Goal: Information Seeking & Learning: Compare options

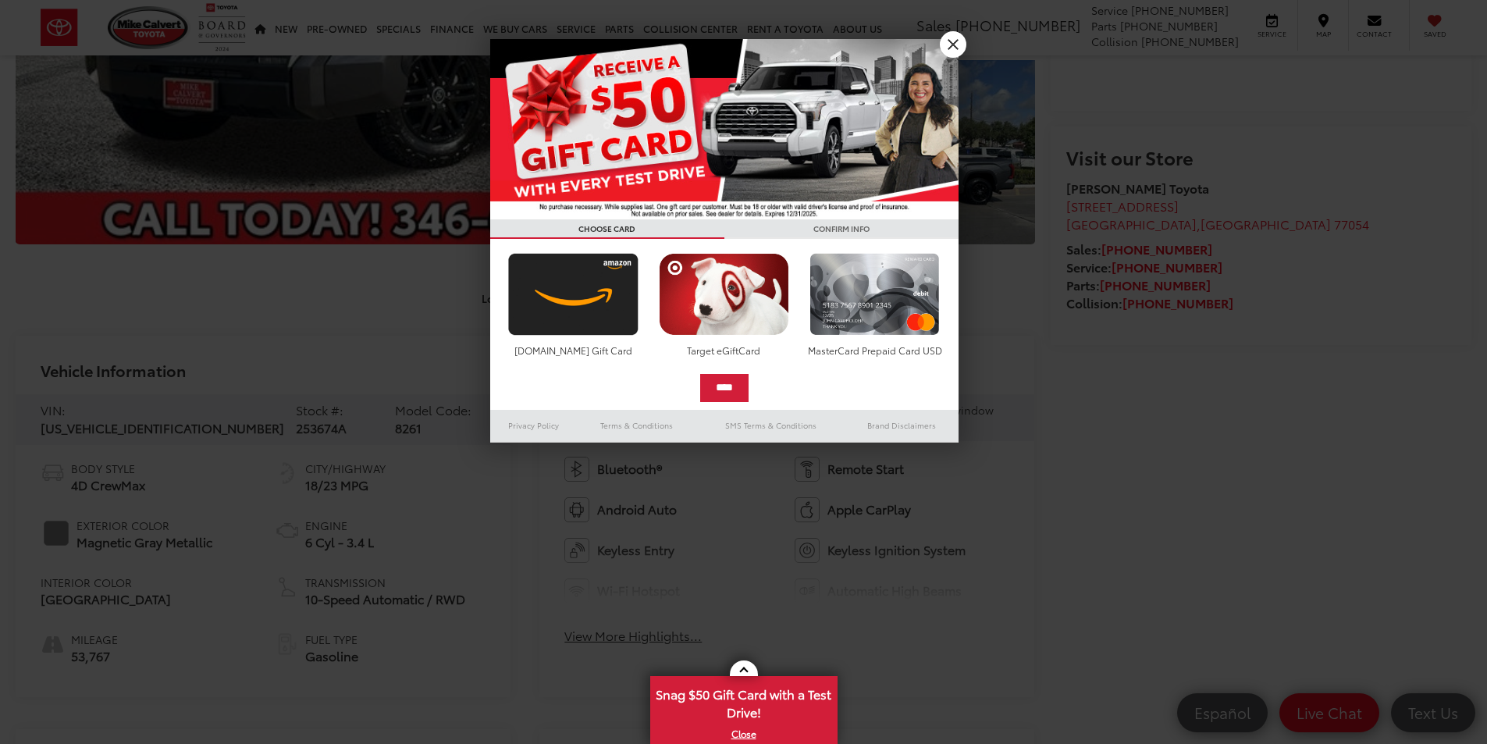
scroll to position [234, 0]
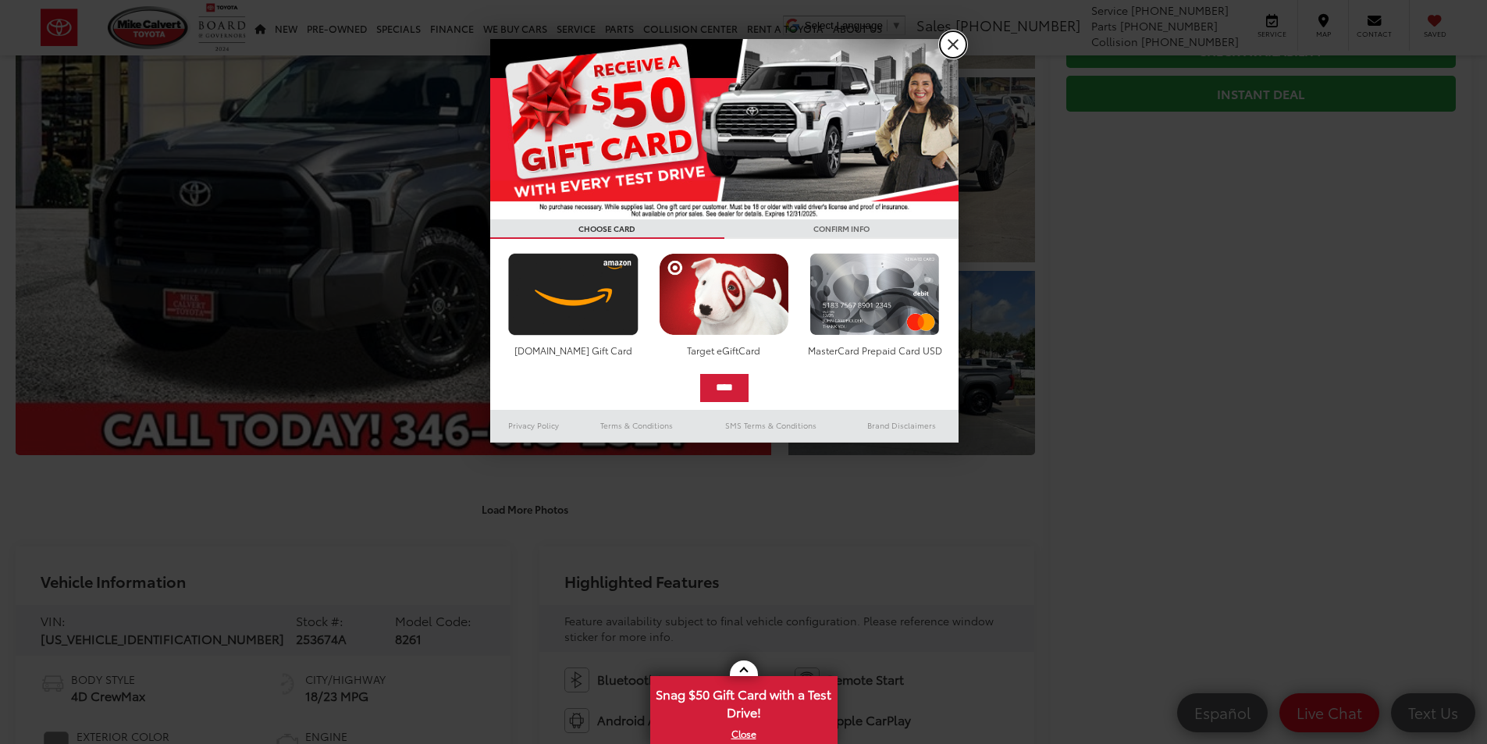
click at [958, 47] on link "X" at bounding box center [953, 44] width 27 height 27
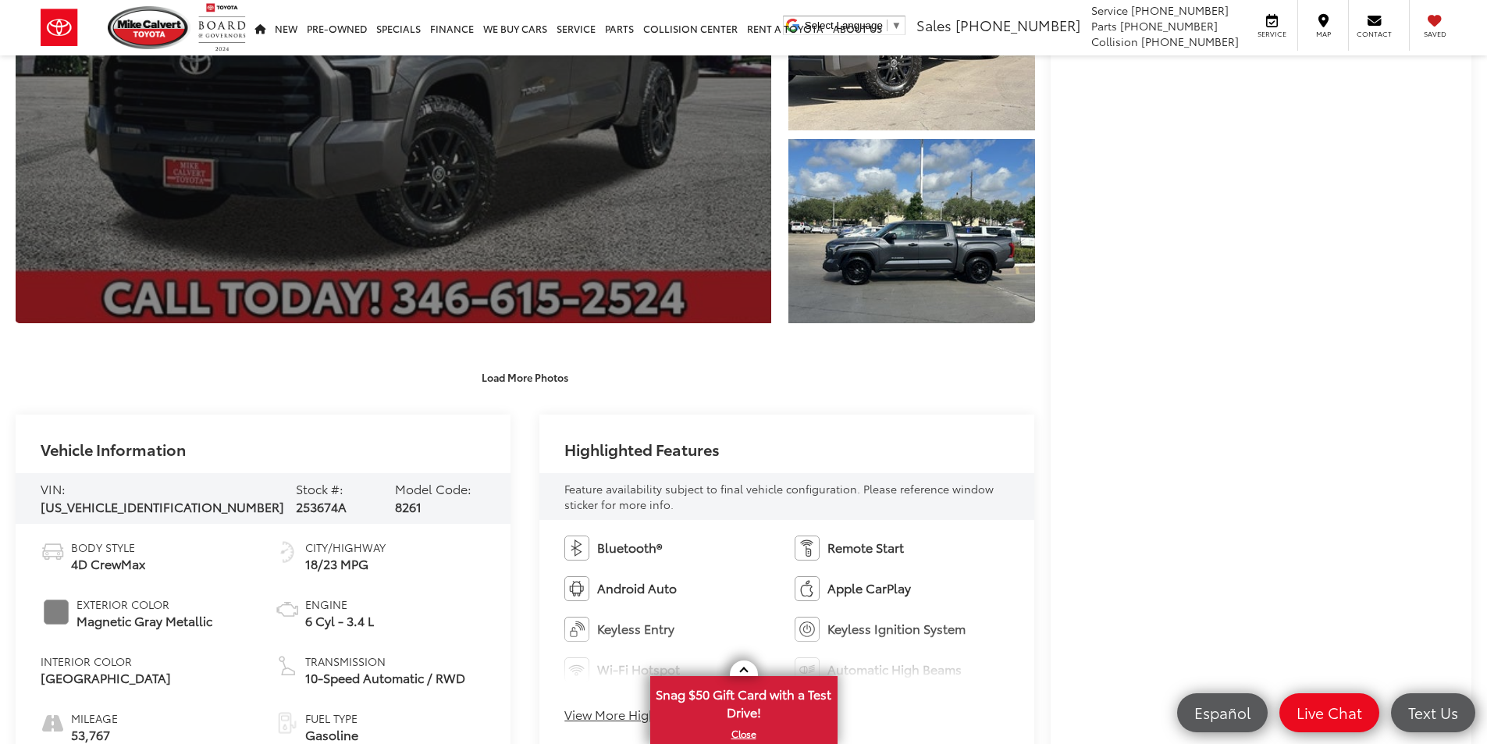
scroll to position [547, 0]
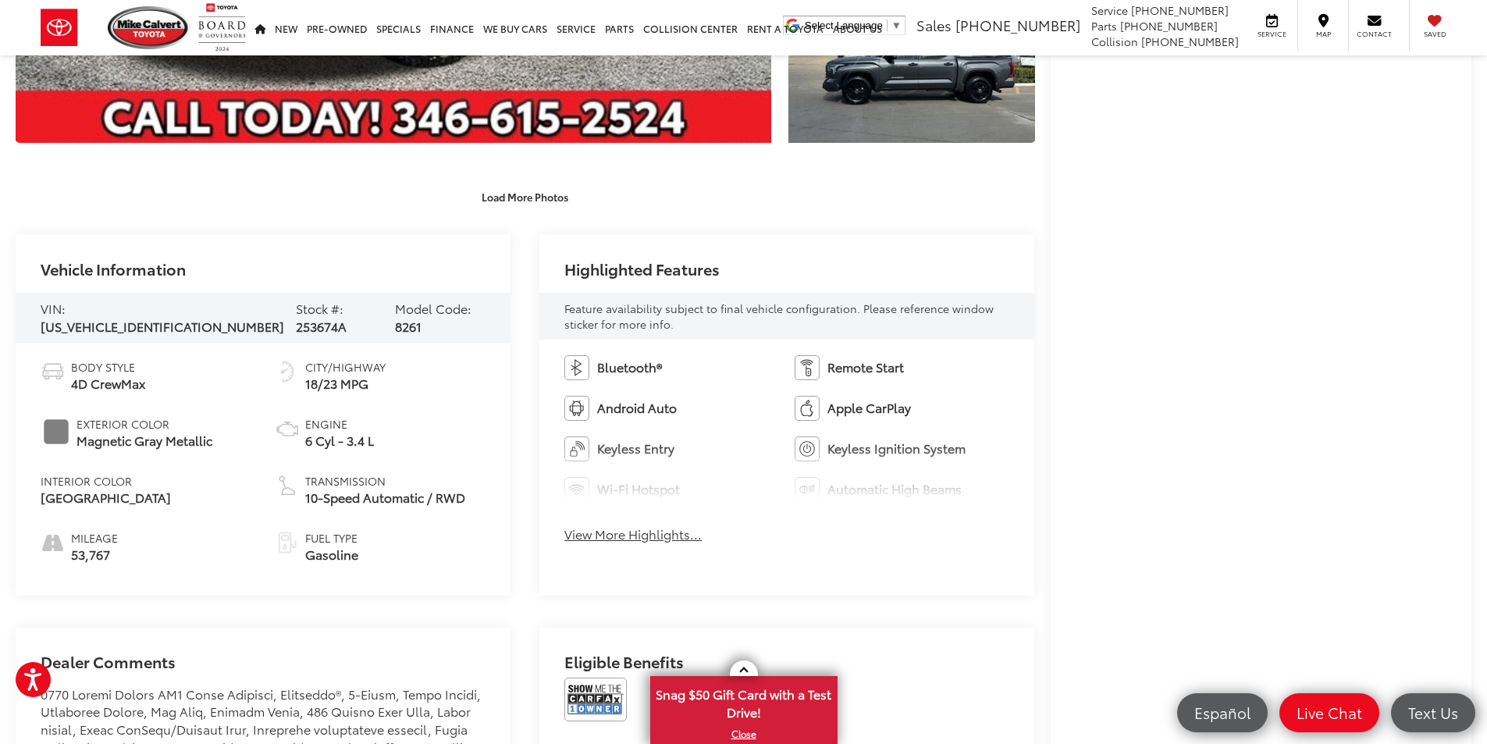
click at [580, 539] on button "View More Highlights..." at bounding box center [633, 534] width 137 height 18
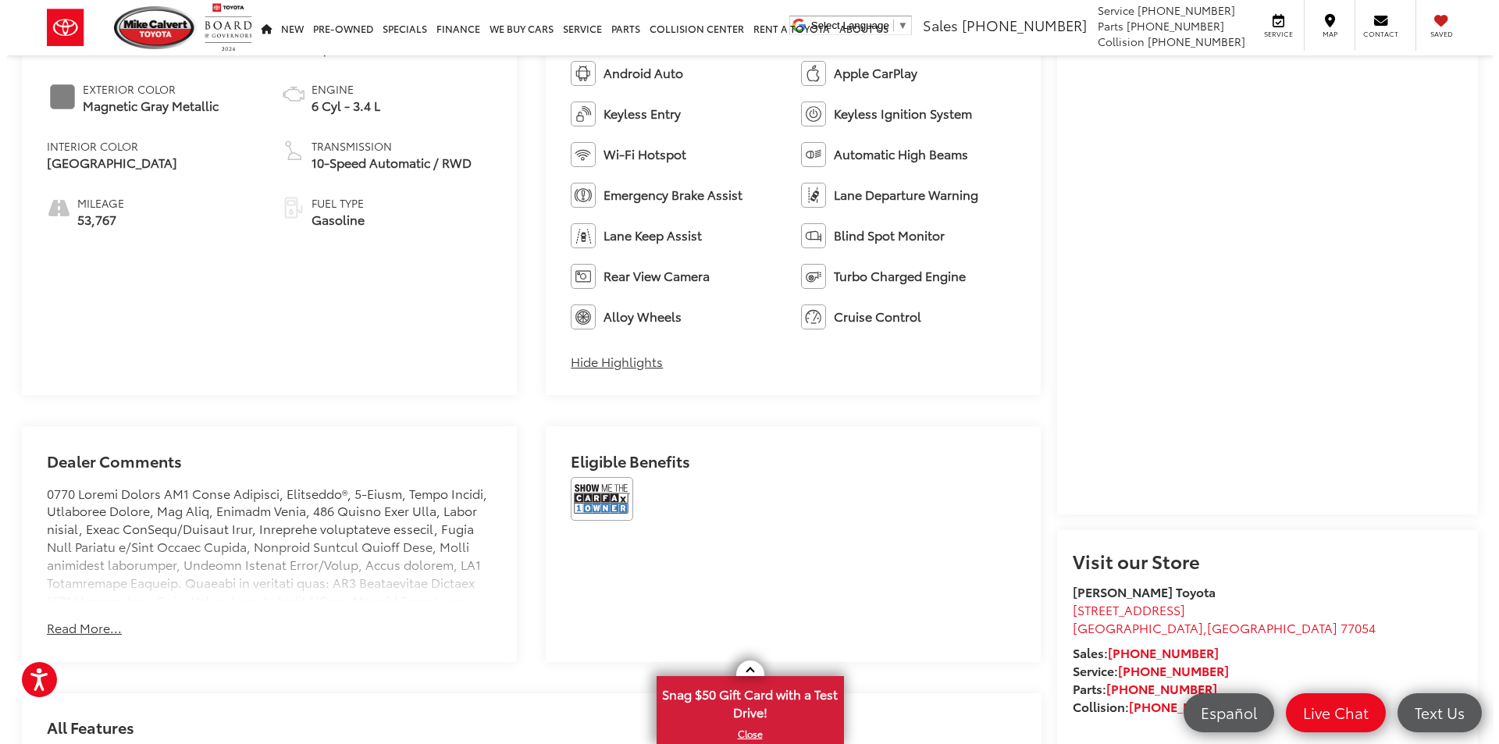
scroll to position [0, 0]
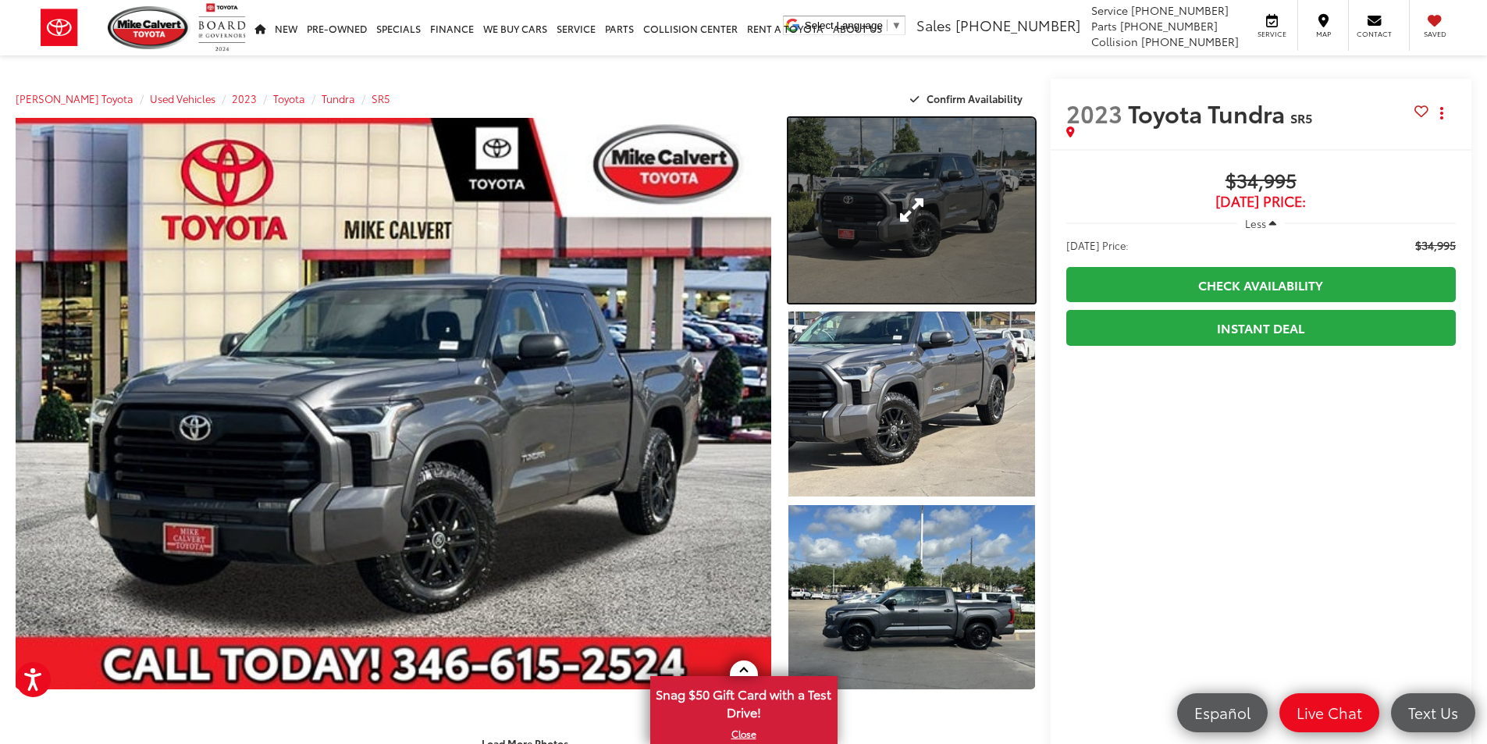
click at [882, 215] on link "Expand Photo 1" at bounding box center [912, 210] width 247 height 185
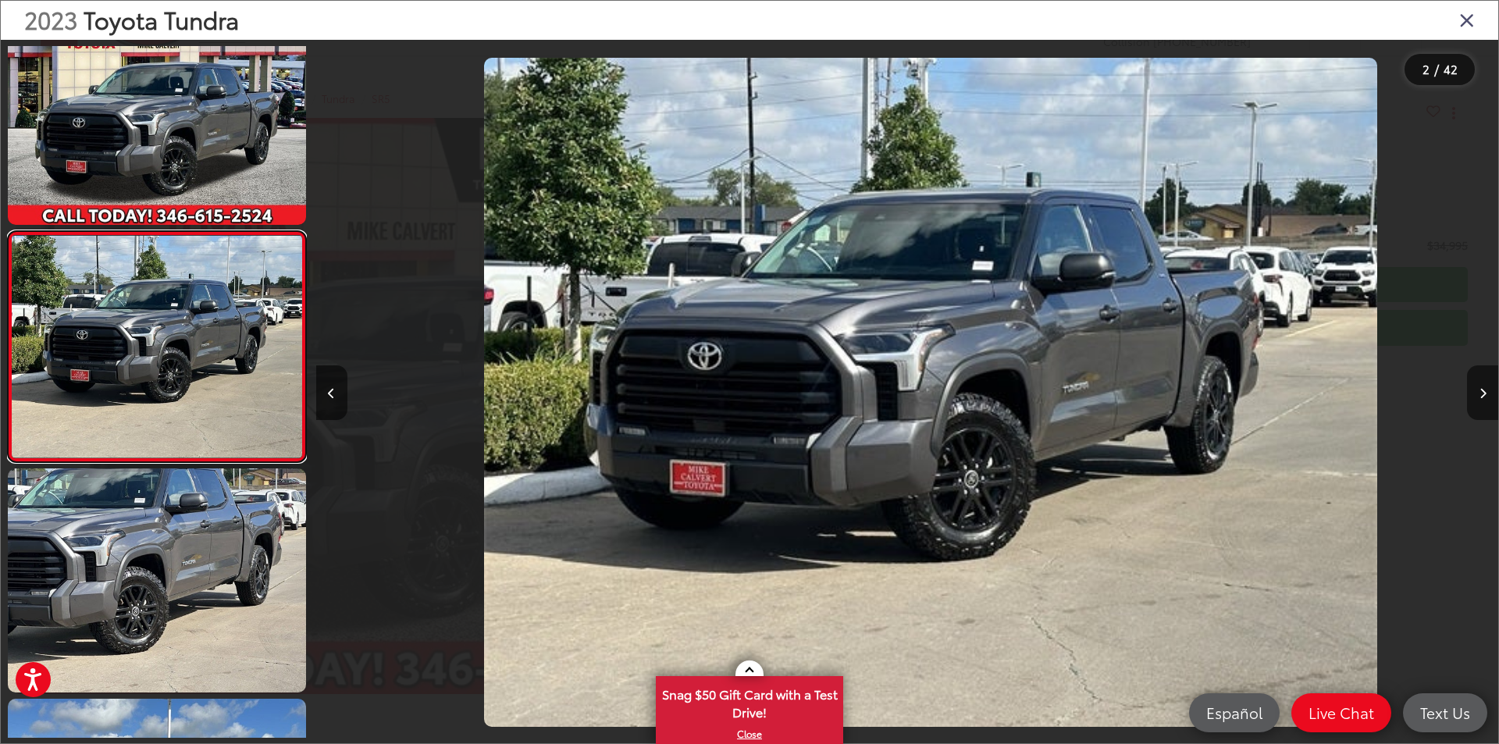
scroll to position [0, 1182]
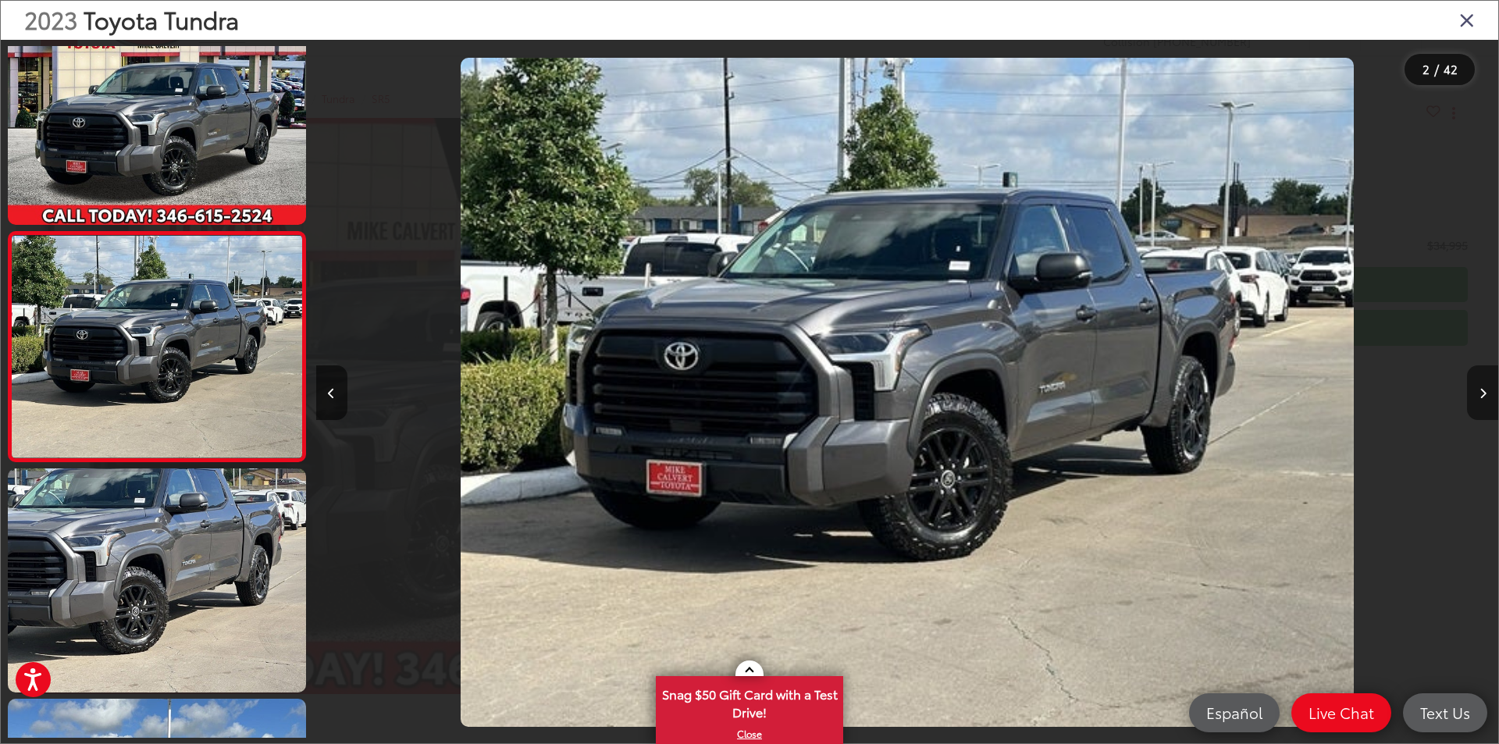
click at [1477, 398] on button "Next image" at bounding box center [1482, 392] width 31 height 55
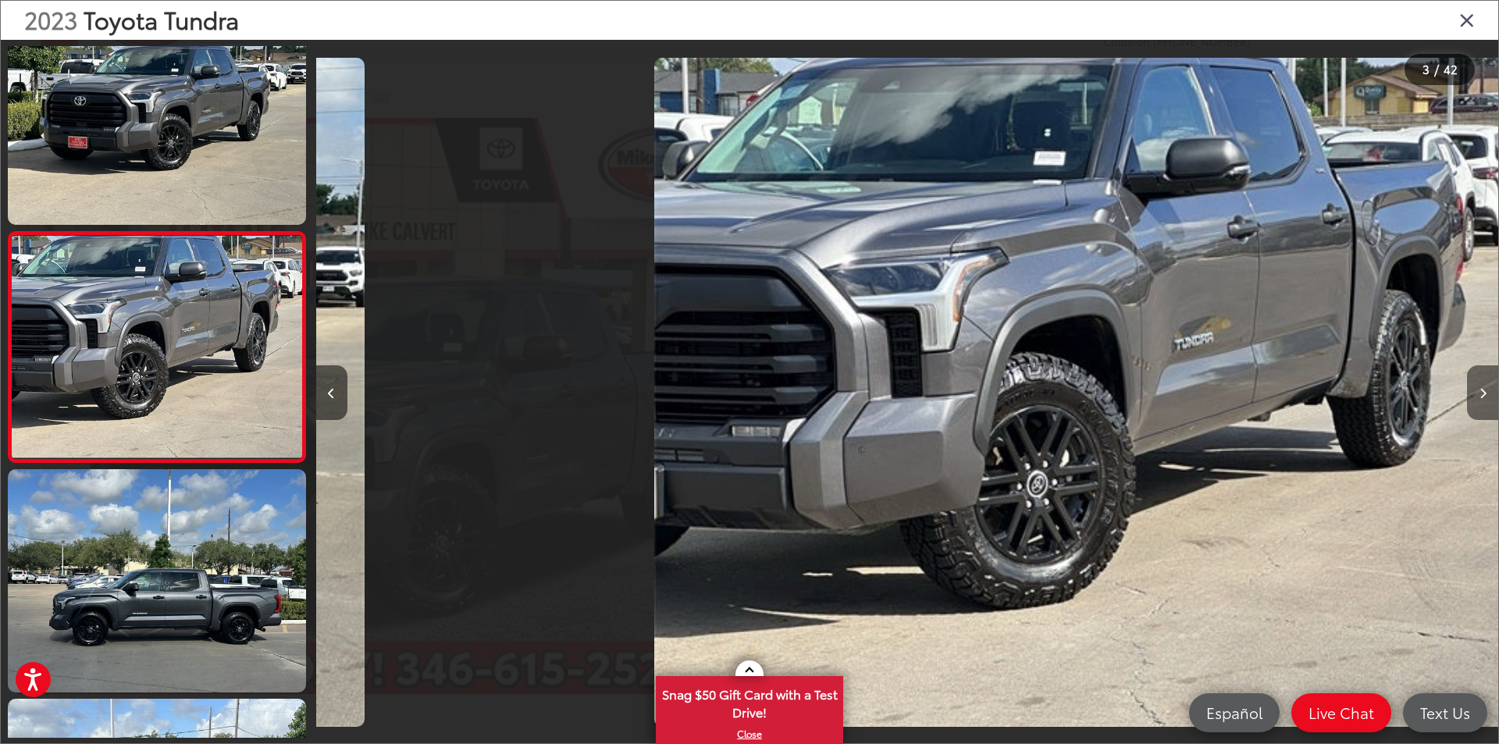
scroll to position [0, 2365]
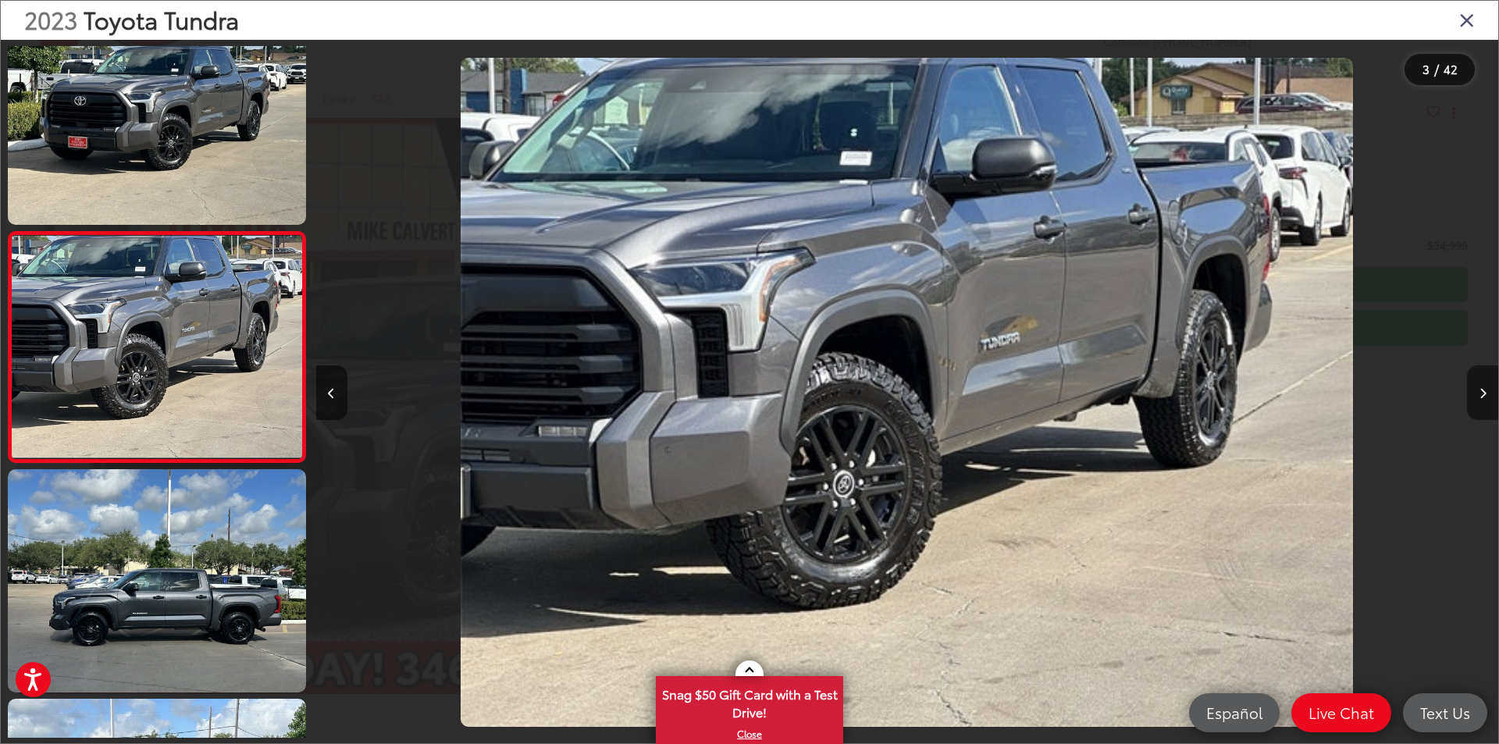
click at [1477, 398] on button "Next image" at bounding box center [1482, 392] width 31 height 55
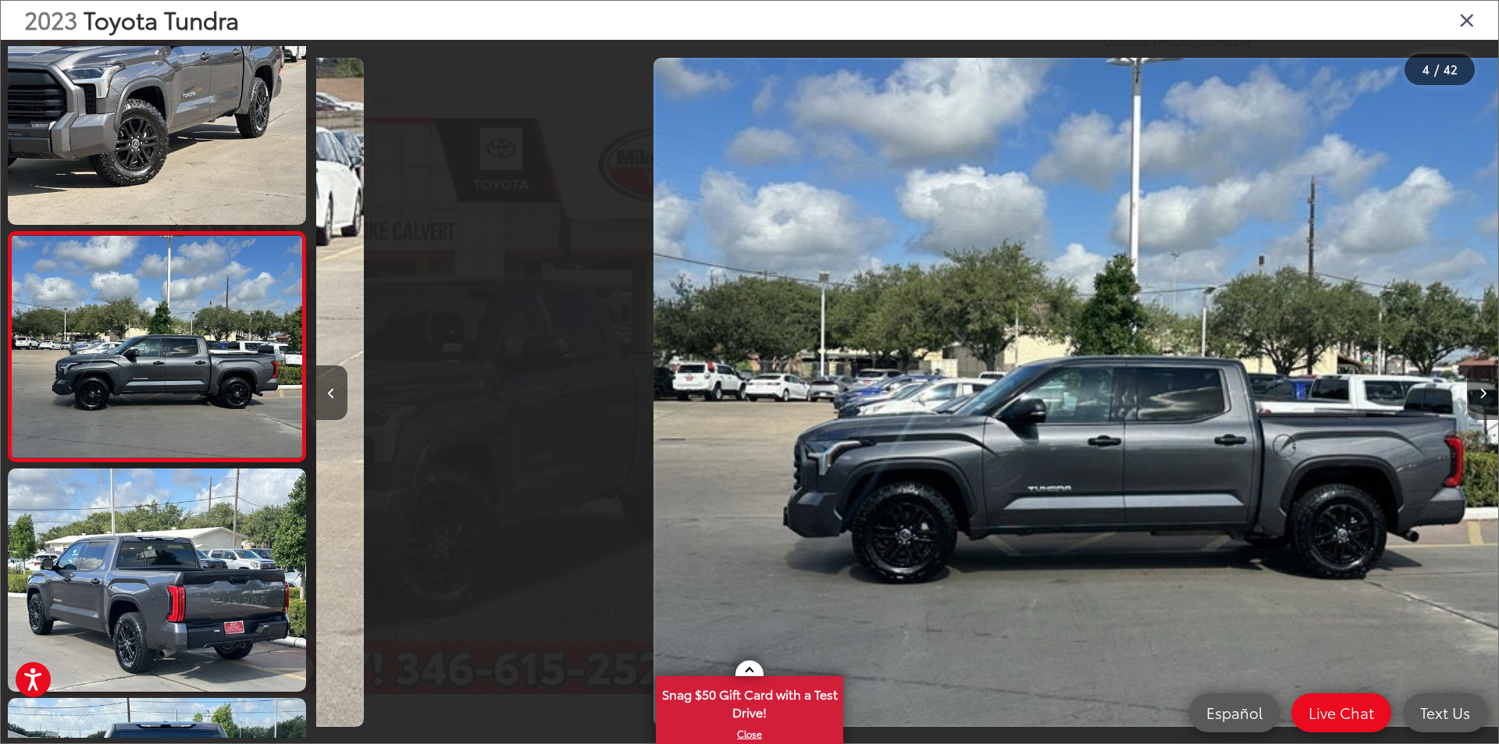
scroll to position [0, 3547]
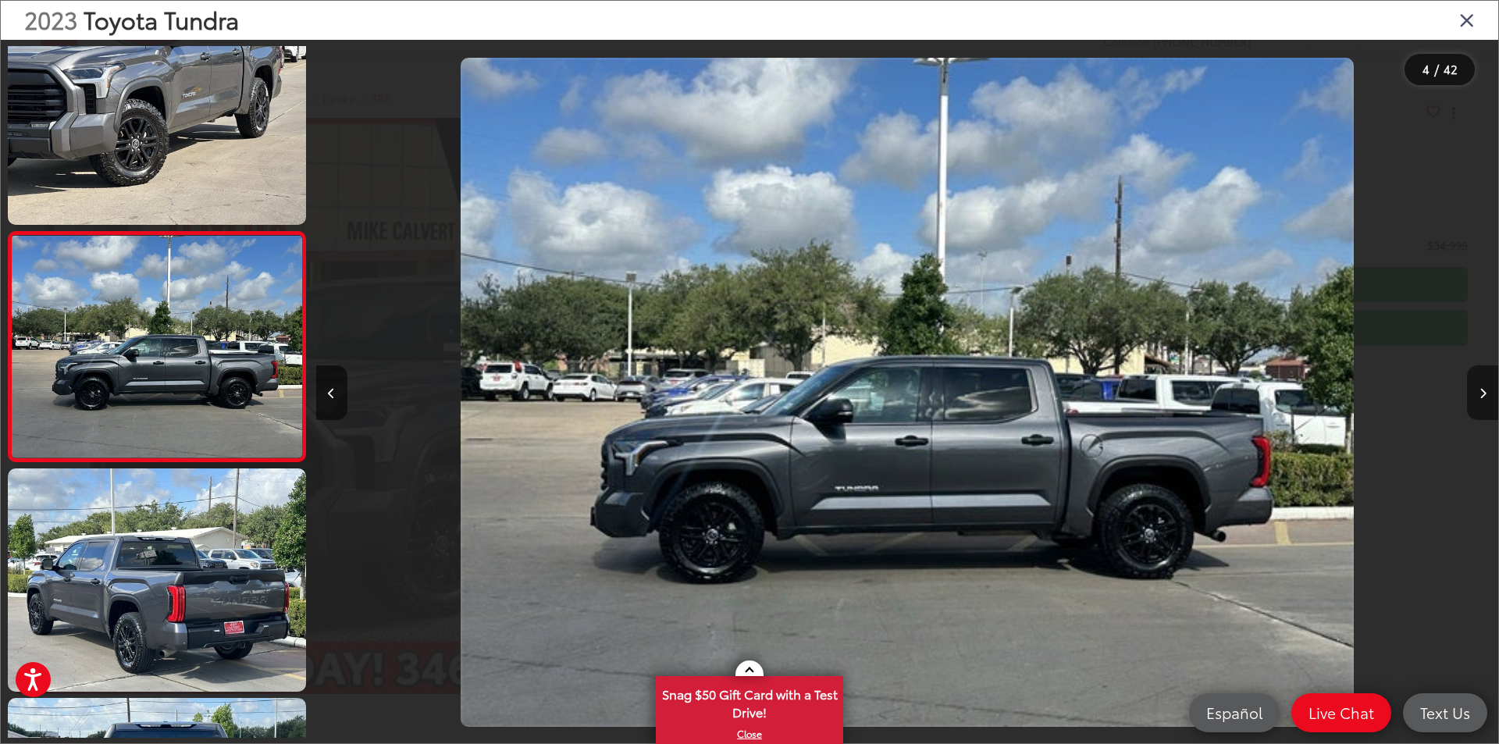
click at [1477, 398] on button "Next image" at bounding box center [1482, 392] width 31 height 55
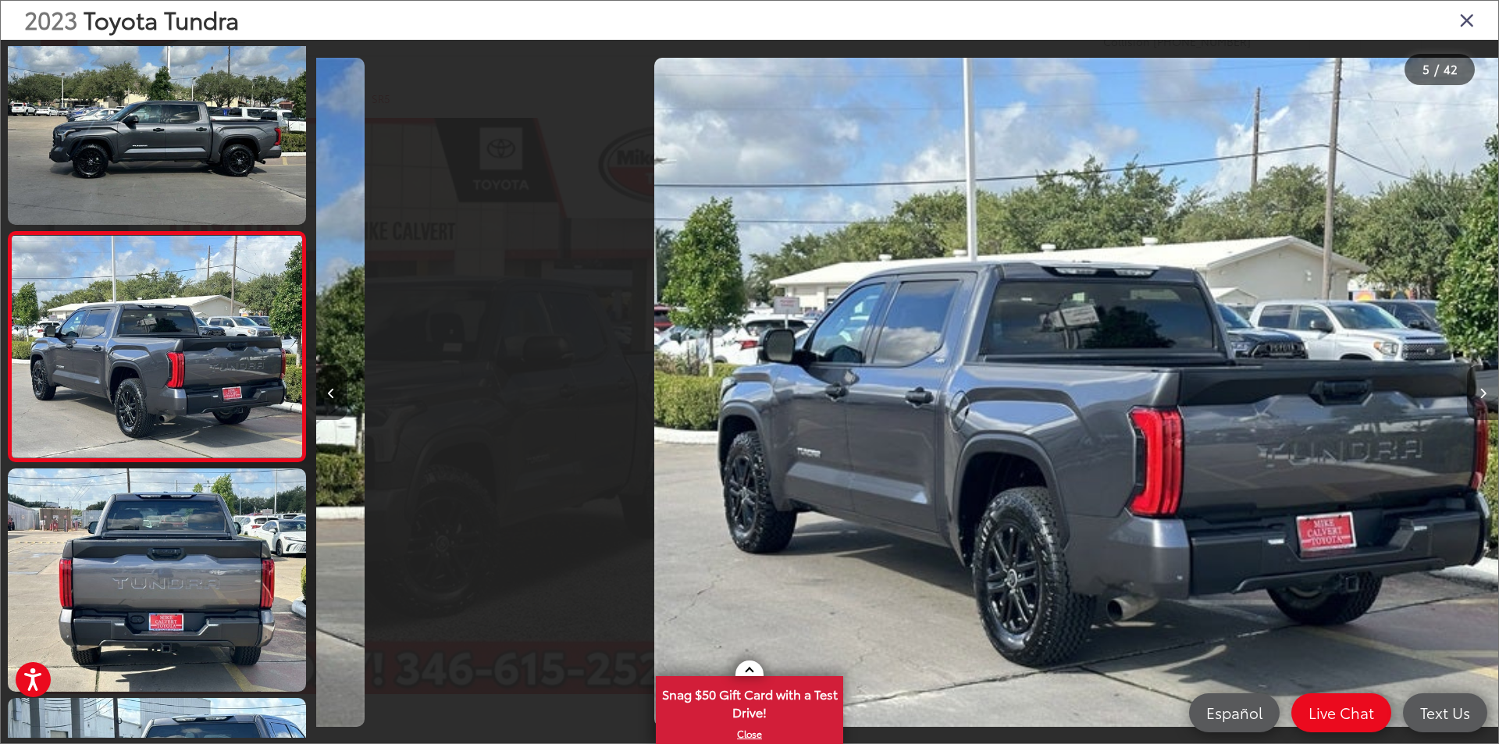
scroll to position [0, 4730]
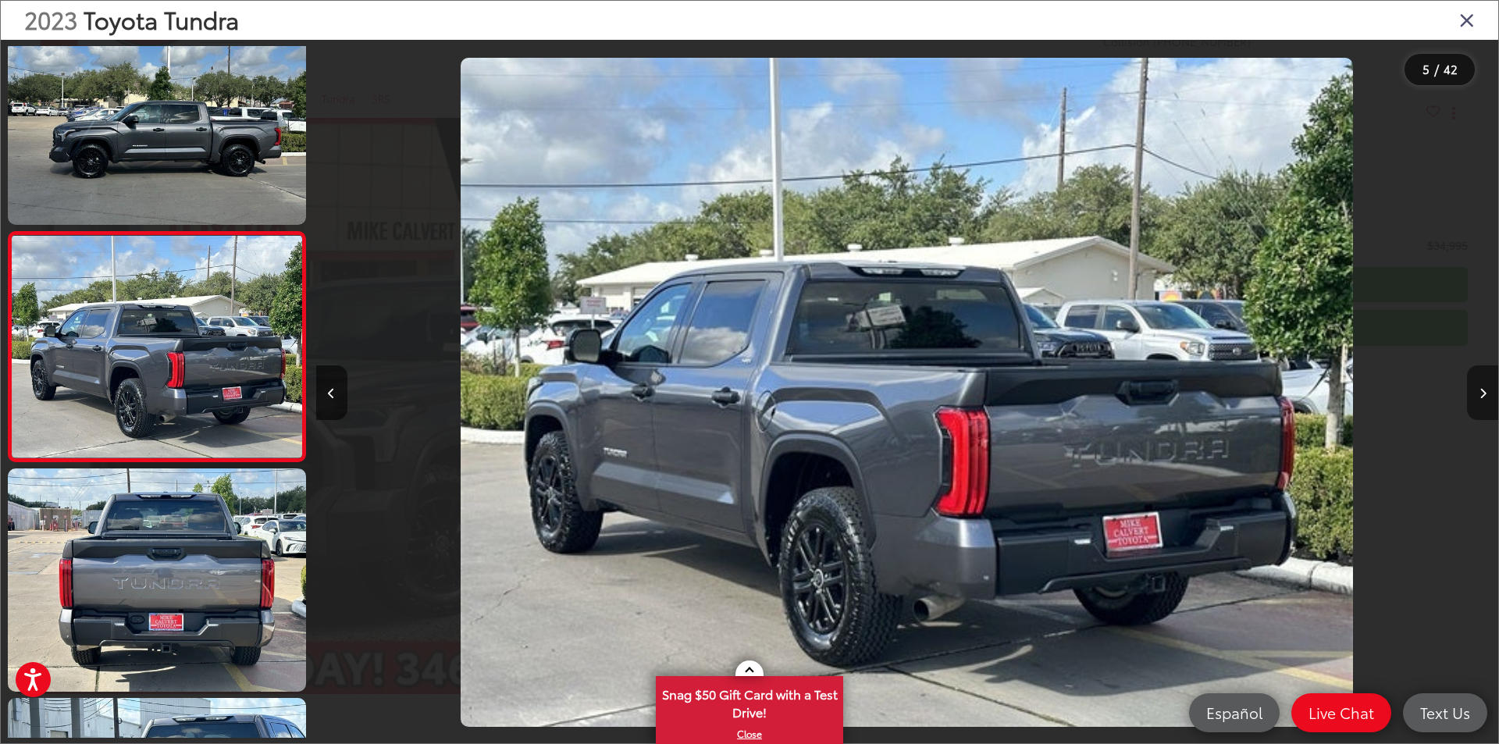
click at [1477, 398] on button "Next image" at bounding box center [1482, 392] width 31 height 55
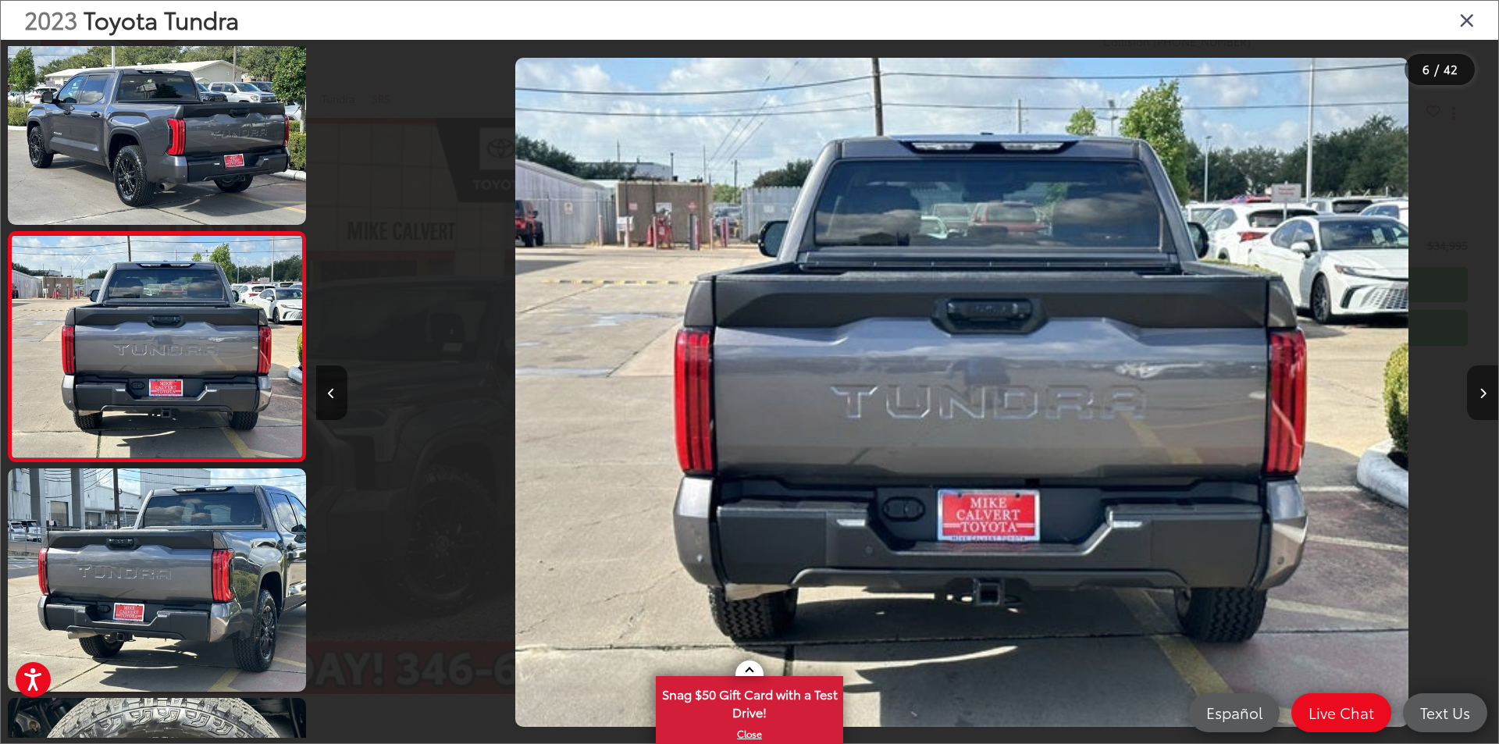
scroll to position [0, 0]
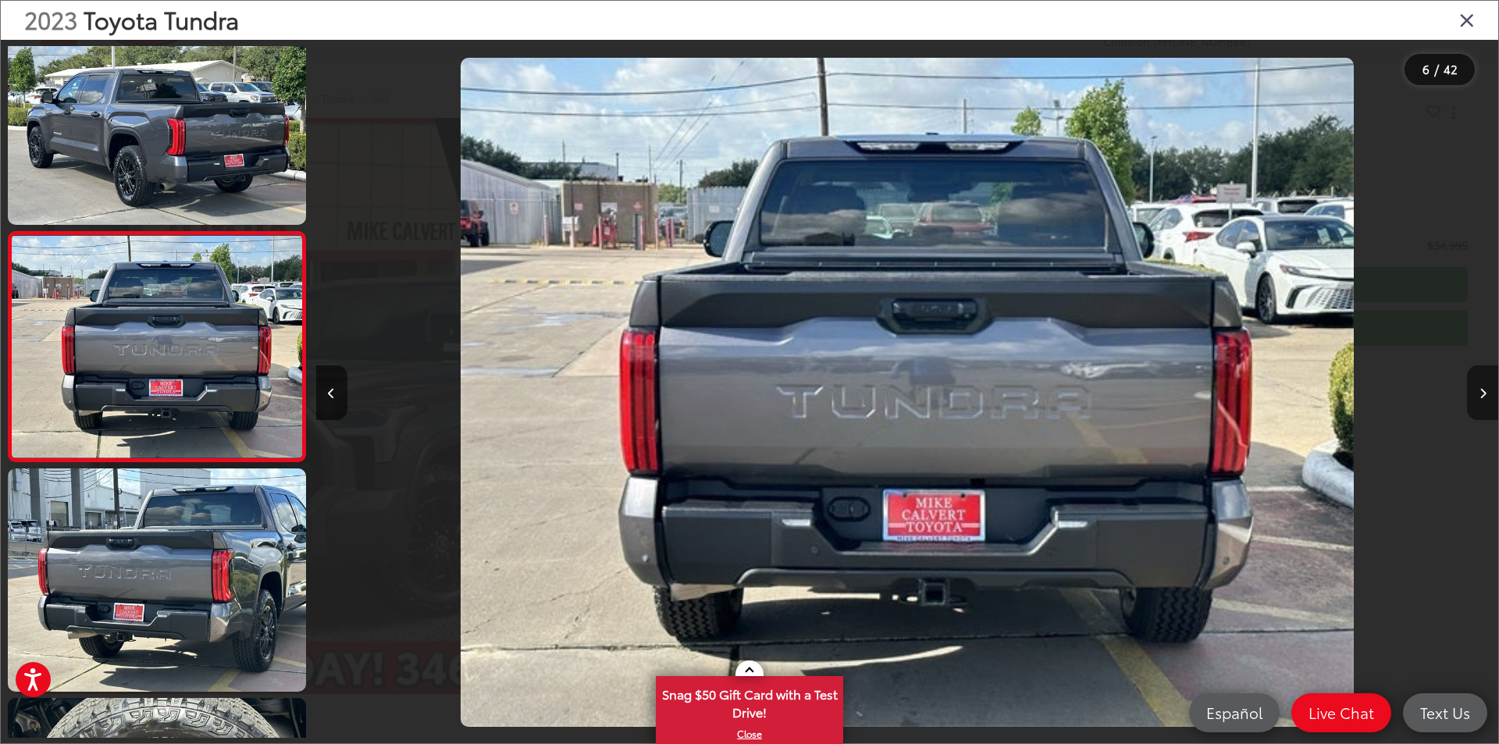
click at [1477, 398] on button "Next image" at bounding box center [1482, 392] width 31 height 55
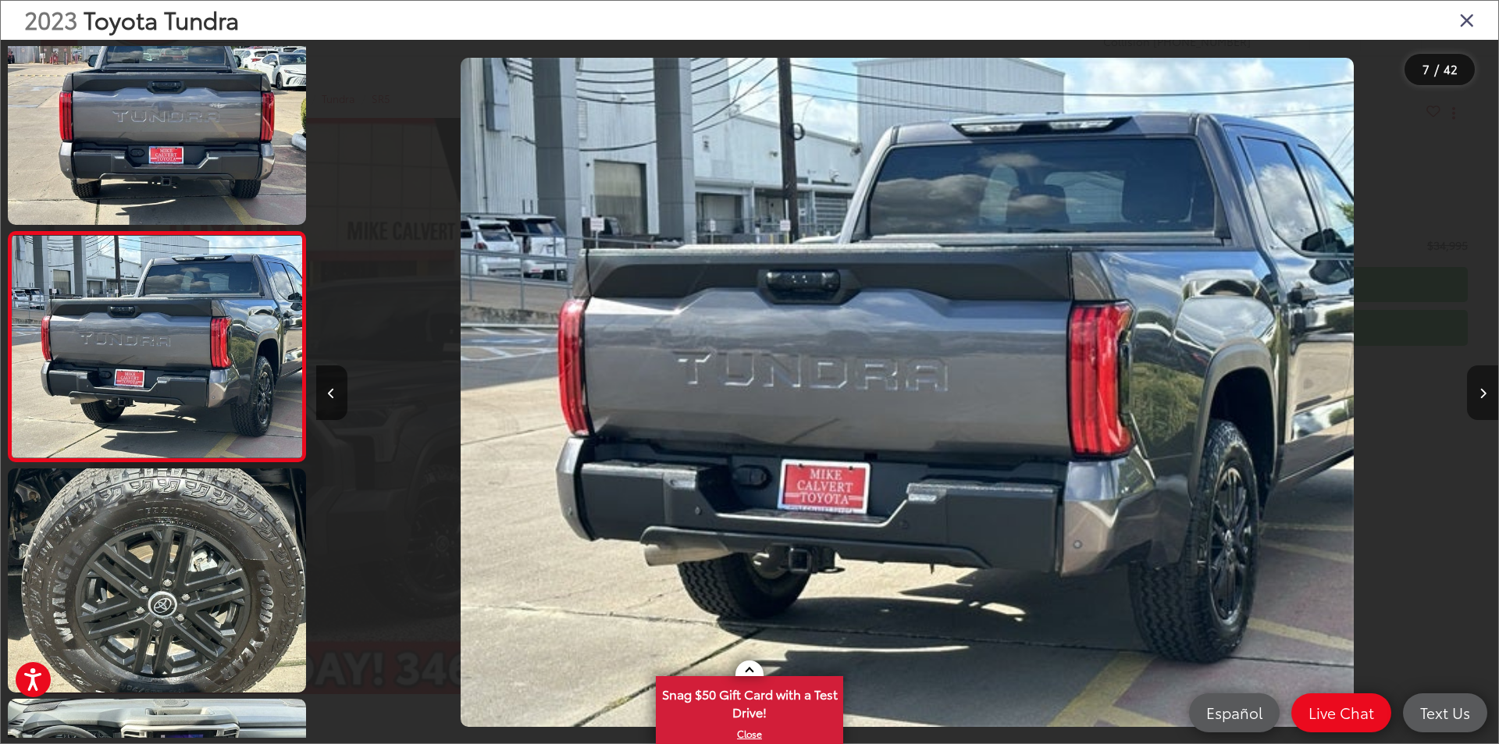
click at [1477, 398] on button "Next image" at bounding box center [1482, 392] width 31 height 55
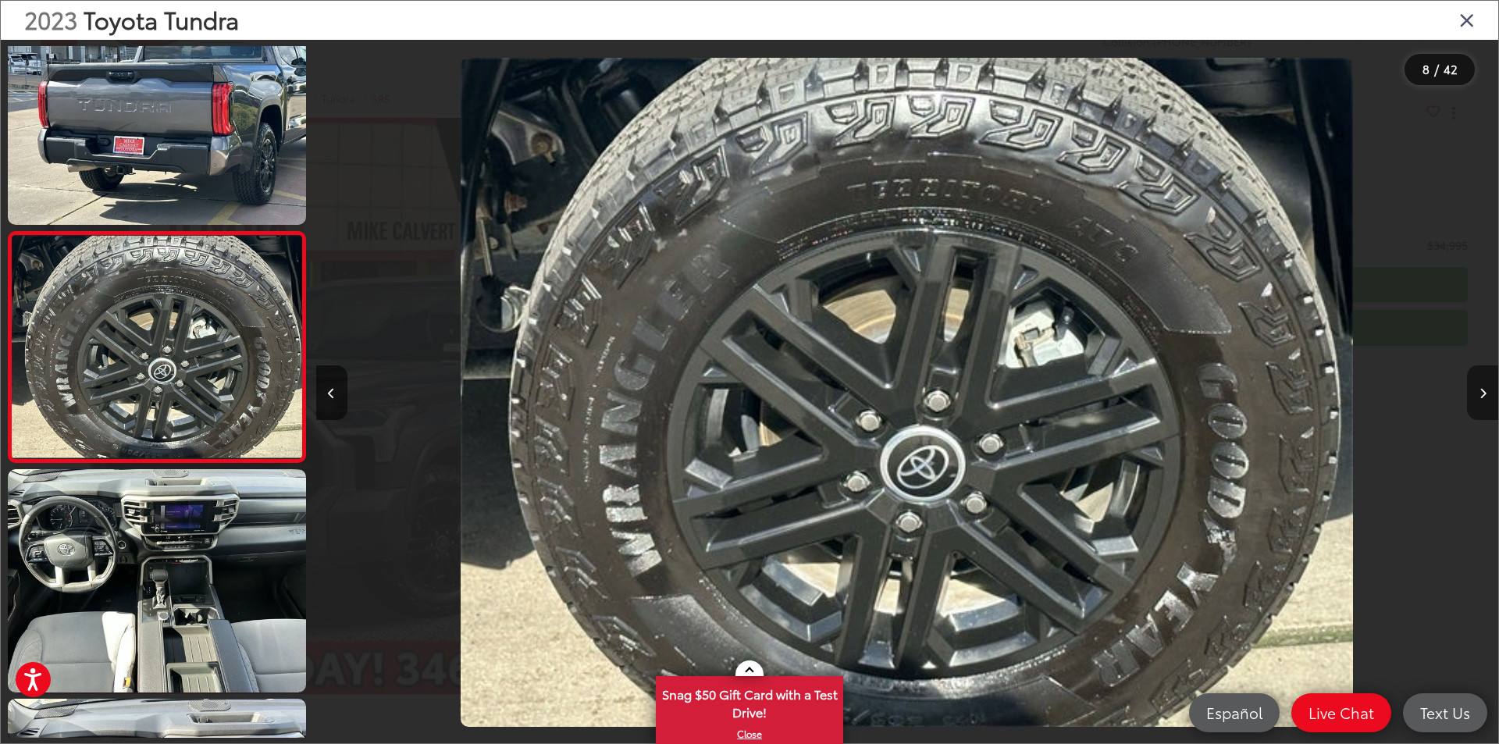
click at [1477, 398] on button "Next image" at bounding box center [1482, 392] width 31 height 55
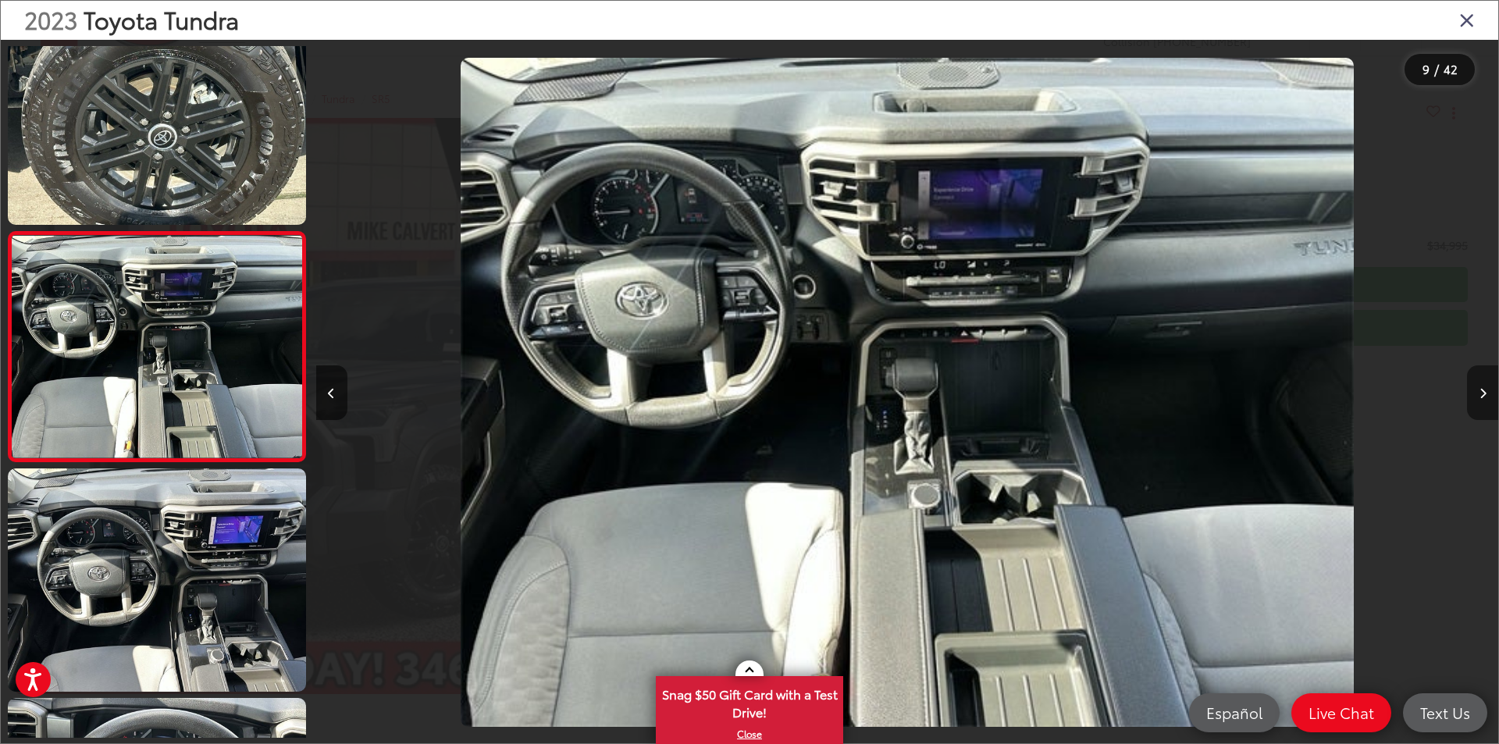
click at [1477, 398] on button "Next image" at bounding box center [1482, 392] width 31 height 55
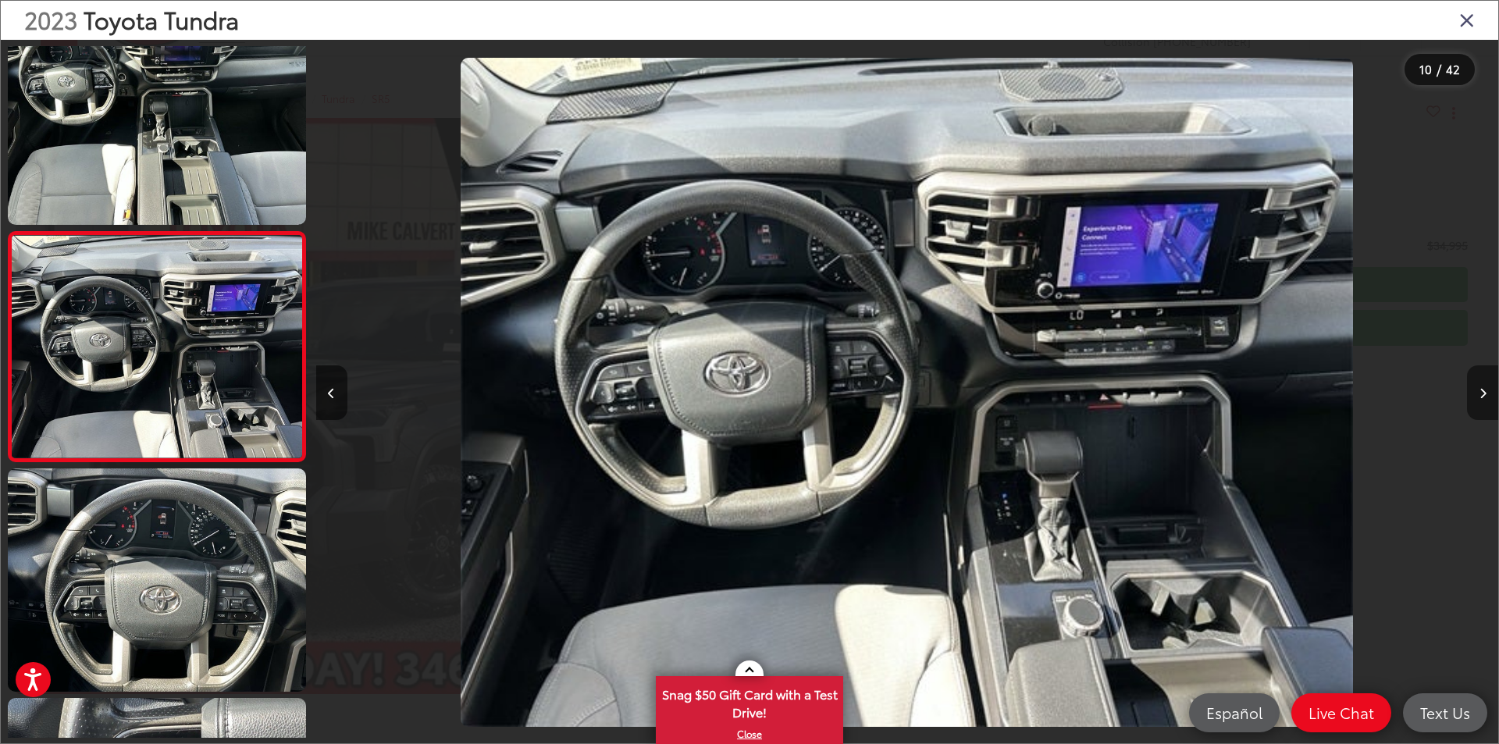
click at [1487, 397] on button "Next image" at bounding box center [1482, 392] width 31 height 55
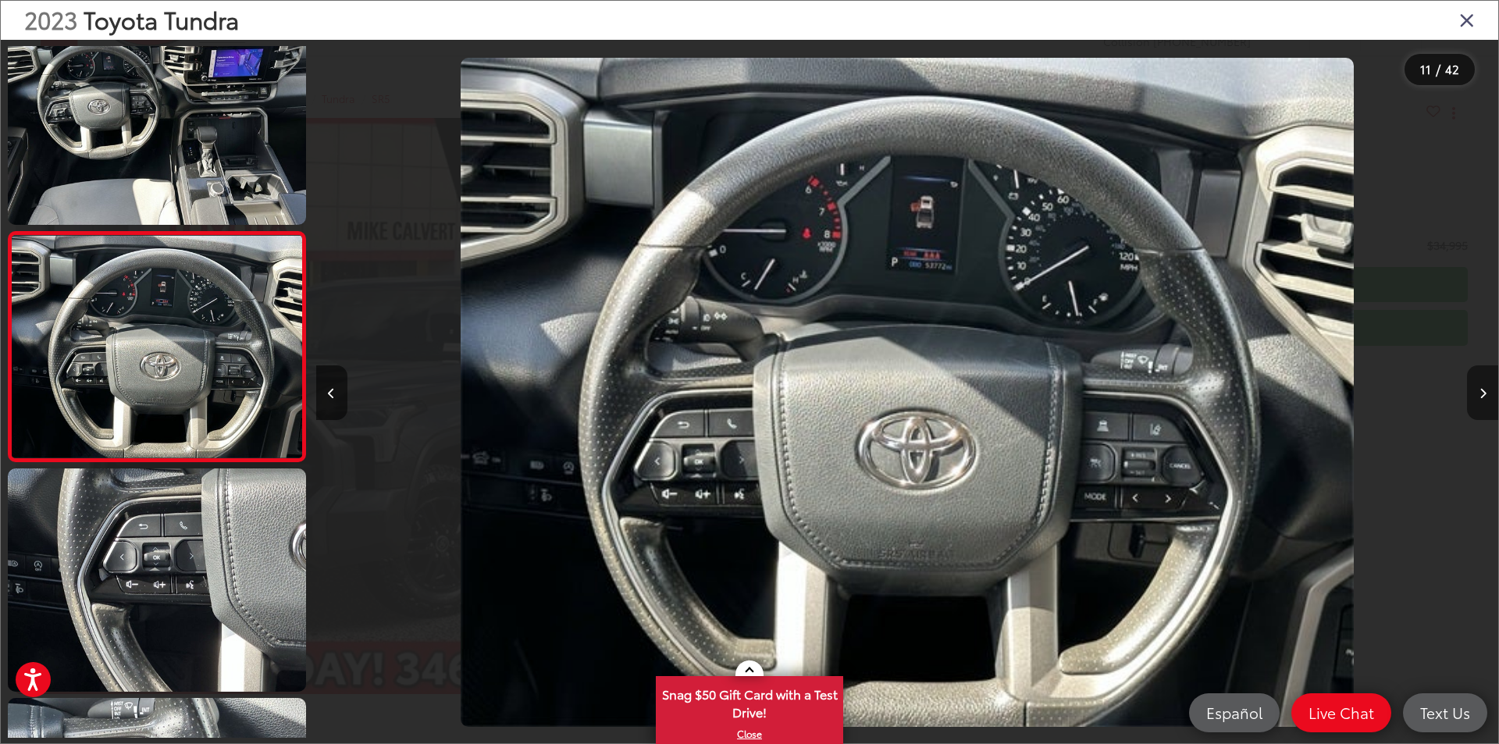
click at [1487, 397] on button "Next image" at bounding box center [1482, 392] width 31 height 55
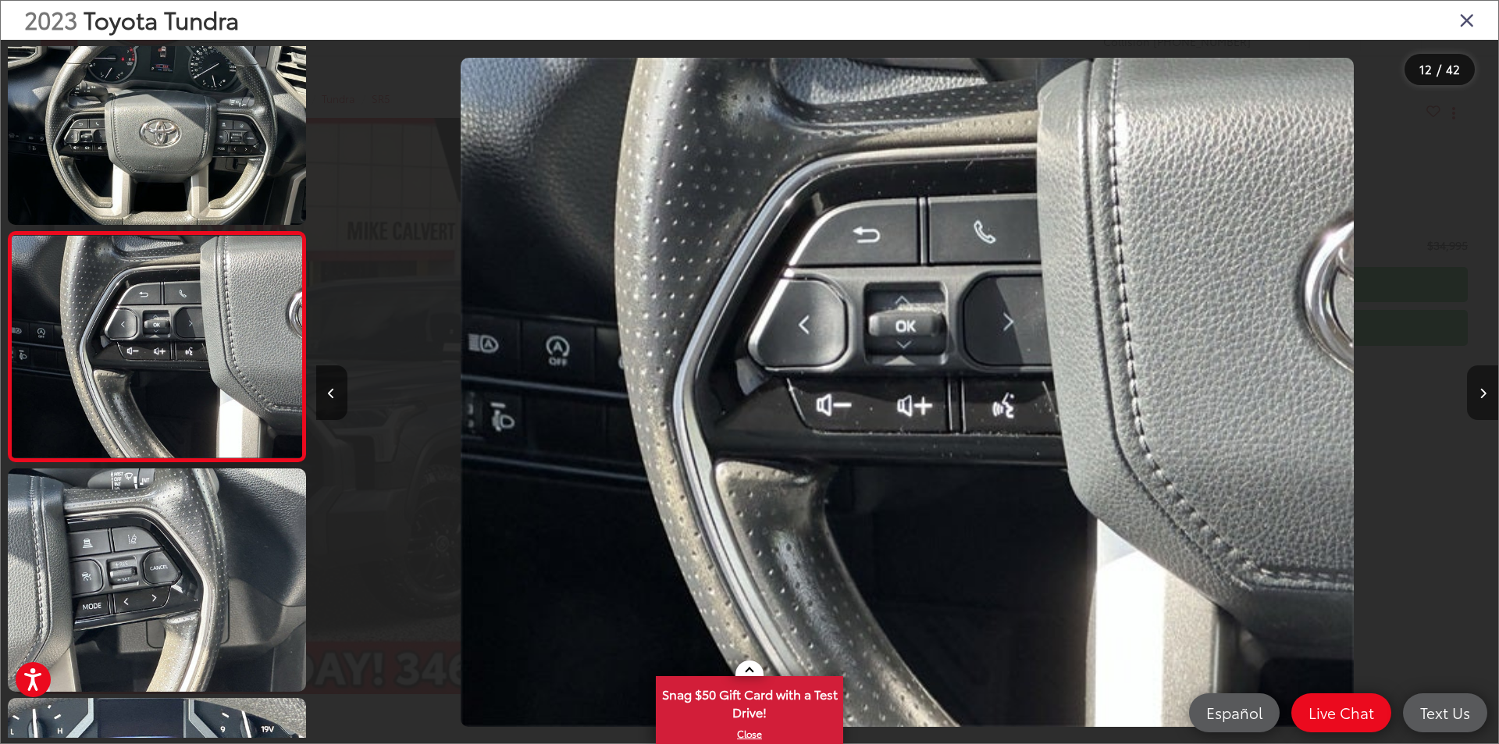
click at [1487, 397] on button "Next image" at bounding box center [1482, 392] width 31 height 55
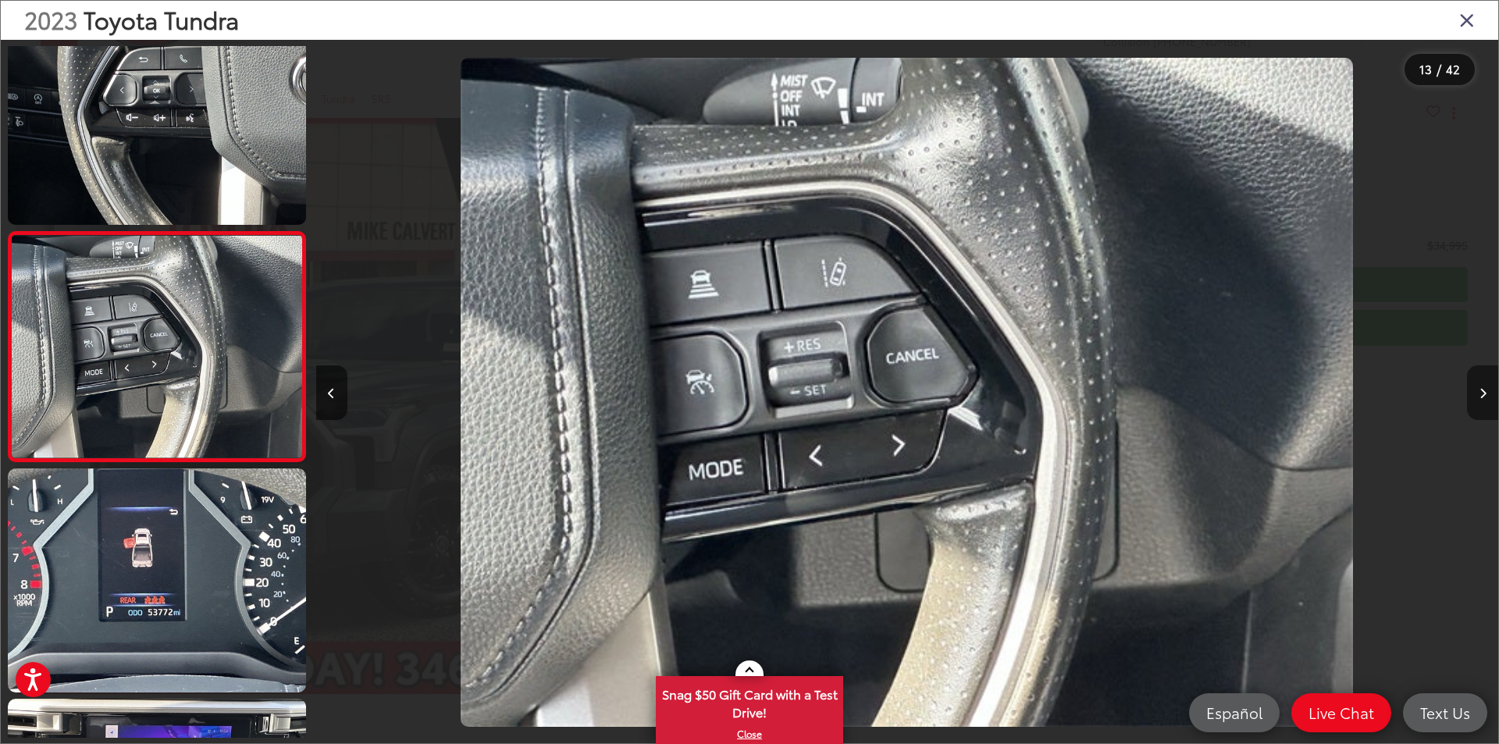
click at [1487, 397] on button "Next image" at bounding box center [1482, 392] width 31 height 55
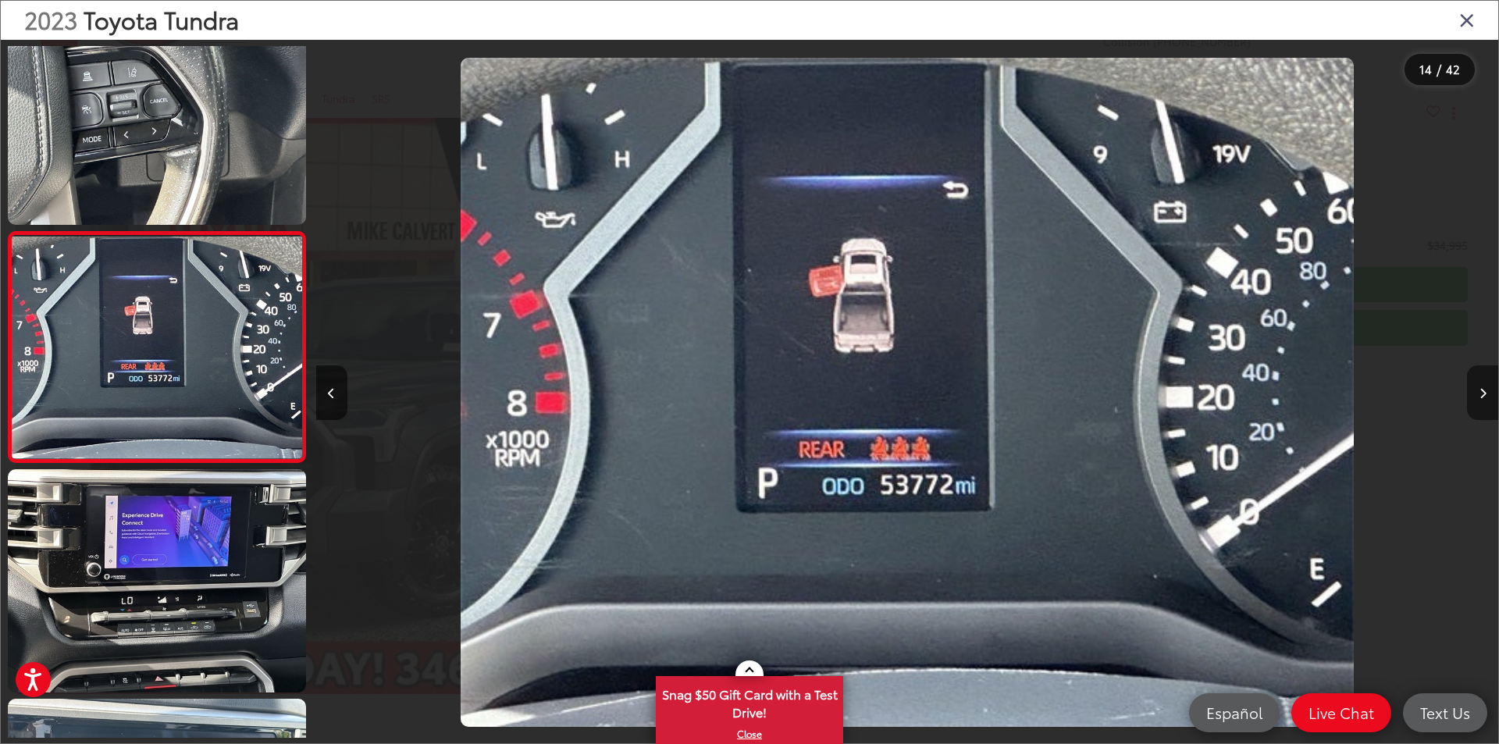
click at [1487, 397] on button "Next image" at bounding box center [1482, 392] width 31 height 55
